Goal: Transaction & Acquisition: Purchase product/service

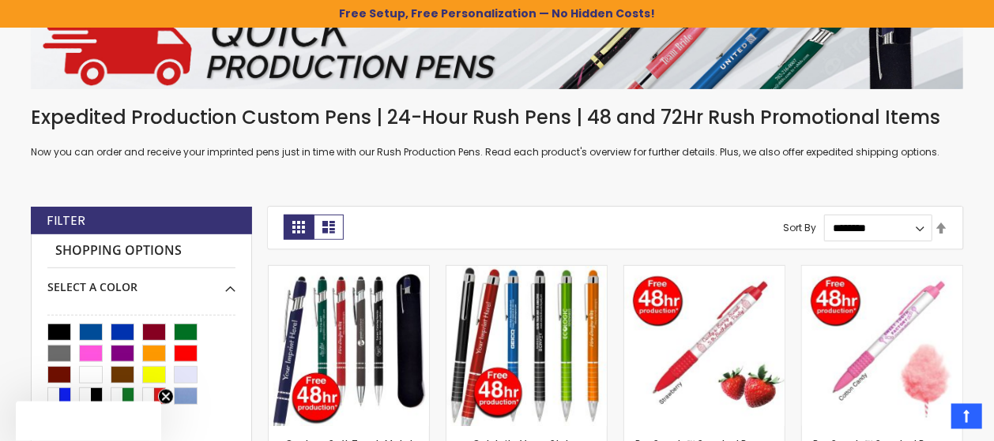
scroll to position [332, 0]
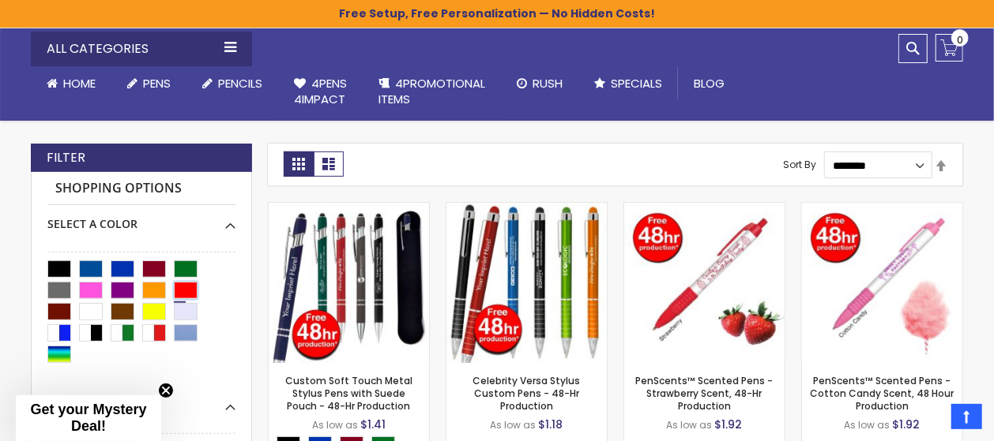
click at [186, 287] on div "Red" at bounding box center [186, 290] width 24 height 17
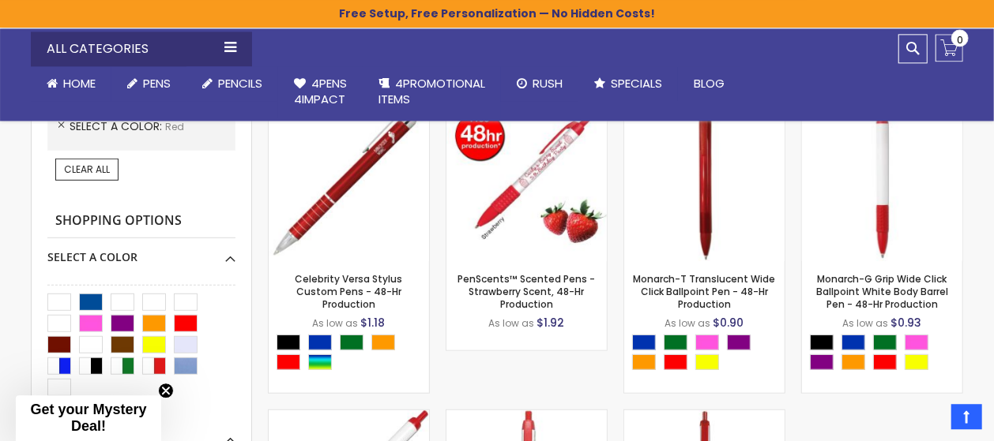
scroll to position [498, 0]
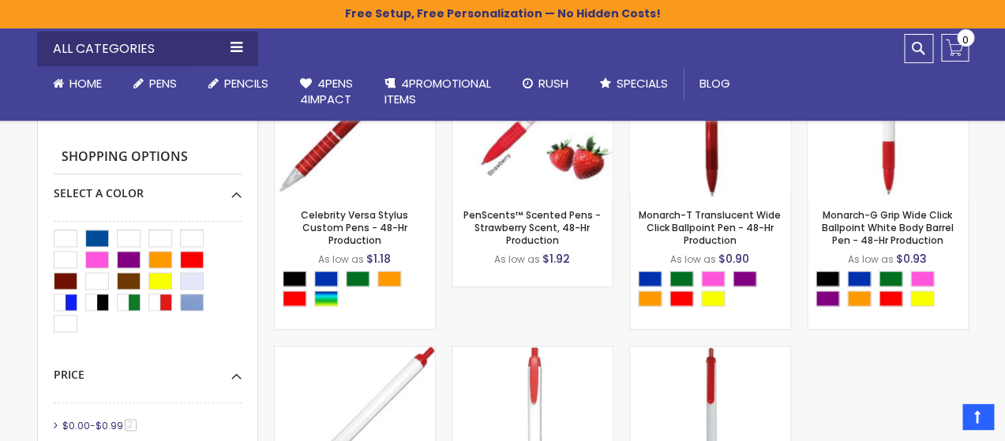
click at [198, 334] on div "Close dialog Sign up to get your Mystery Discount ! Name Email Send Me the Deal…" at bounding box center [502, 220] width 1005 height 441
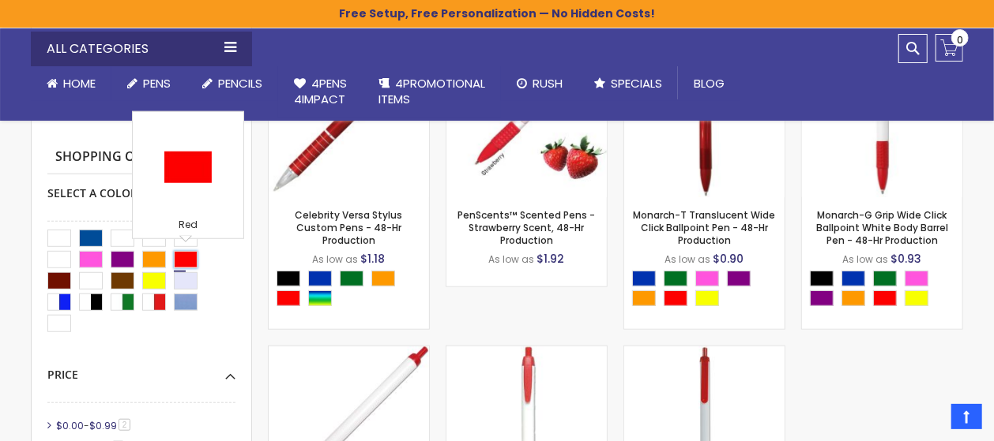
click at [187, 259] on div "Red" at bounding box center [186, 259] width 24 height 17
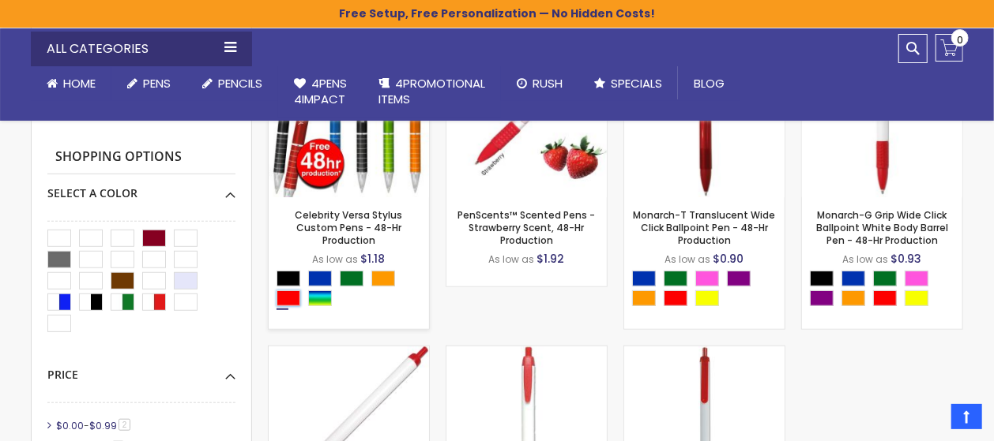
click at [287, 291] on div "Red" at bounding box center [288, 299] width 24 height 16
click at [374, 190] on img at bounding box center [349, 117] width 160 height 160
click at [380, 212] on link "Celebrity Versa Stylus Custom Pens - 48-Hr Production" at bounding box center [348, 228] width 107 height 39
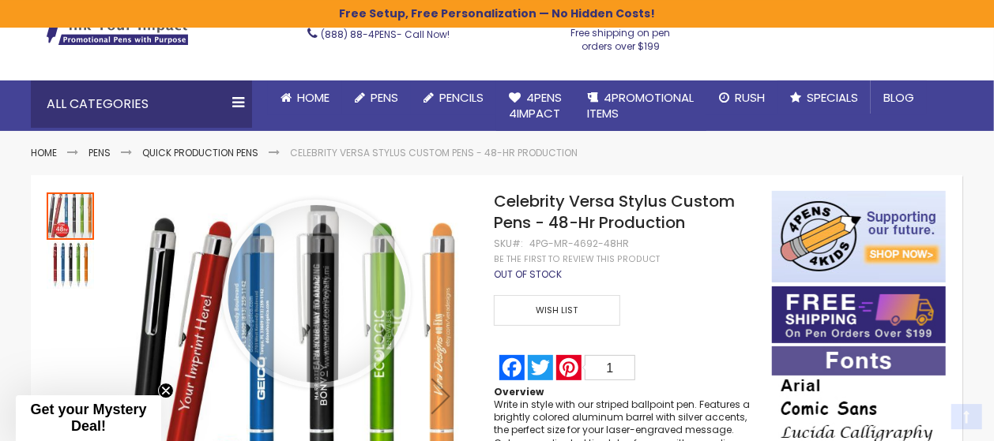
scroll to position [166, 0]
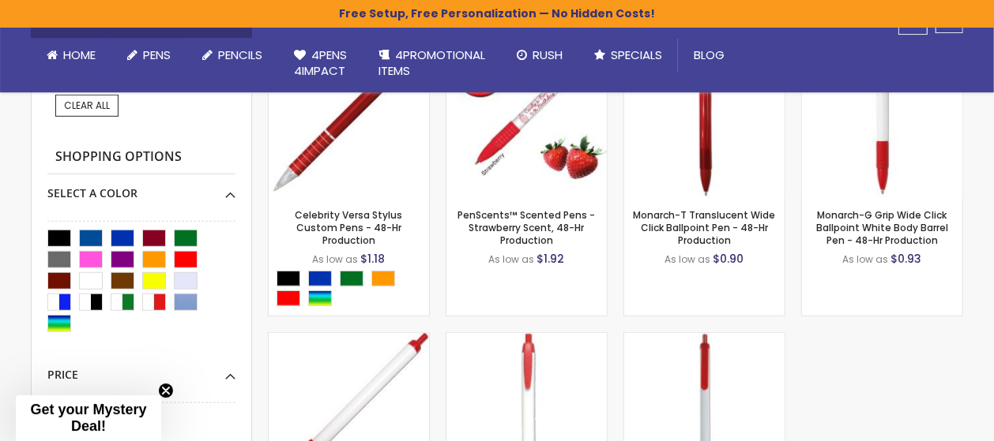
scroll to position [332, 0]
